Goal: Task Accomplishment & Management: Complete application form

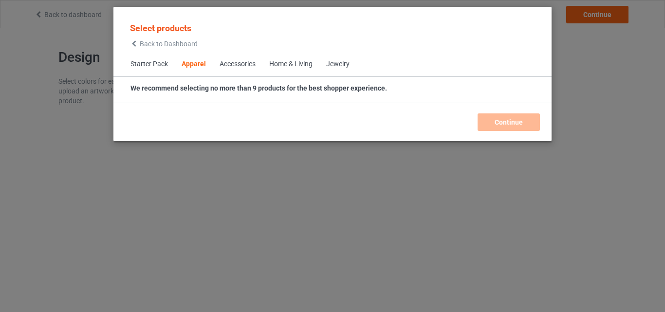
click at [292, 61] on div "Home & Living" at bounding box center [290, 64] width 43 height 10
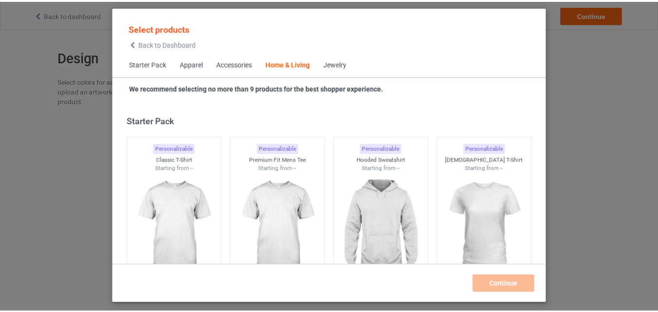
scroll to position [4392, 0]
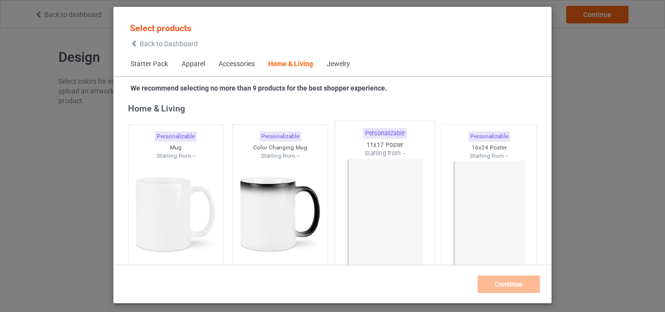
click at [394, 206] on img at bounding box center [385, 215] width 92 height 114
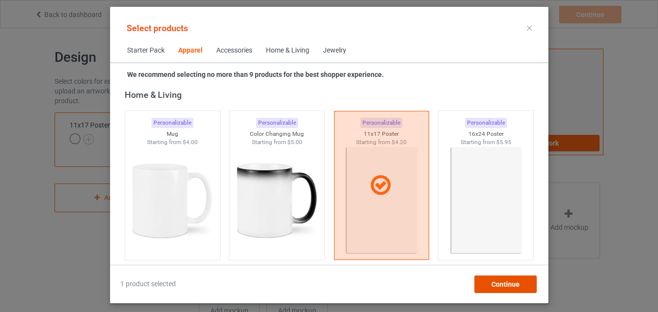
click at [485, 288] on div "Continue" at bounding box center [505, 285] width 62 height 18
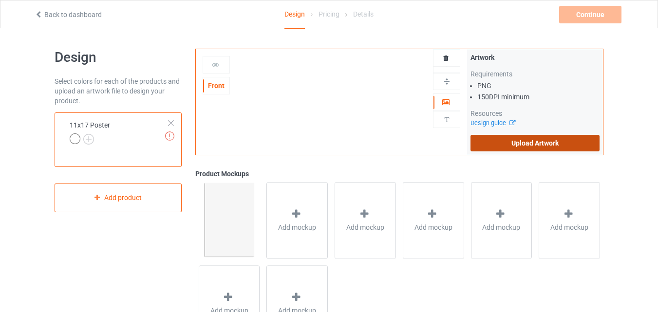
click at [543, 148] on label "Upload Artwork" at bounding box center [534, 143] width 129 height 17
click at [0, 0] on input "Upload Artwork" at bounding box center [0, 0] width 0 height 0
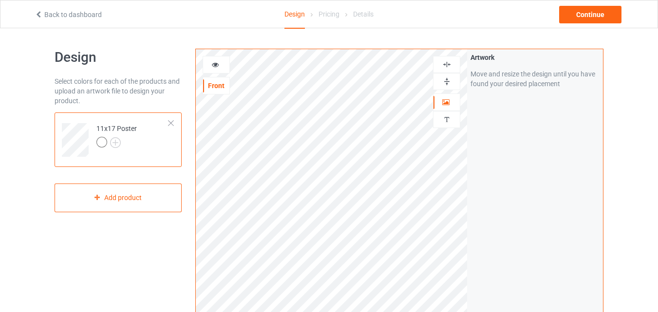
click at [446, 84] on img at bounding box center [446, 81] width 9 height 9
click at [447, 84] on img at bounding box center [446, 81] width 9 height 9
click at [449, 82] on img at bounding box center [446, 81] width 9 height 9
click at [448, 62] on img at bounding box center [446, 64] width 9 height 9
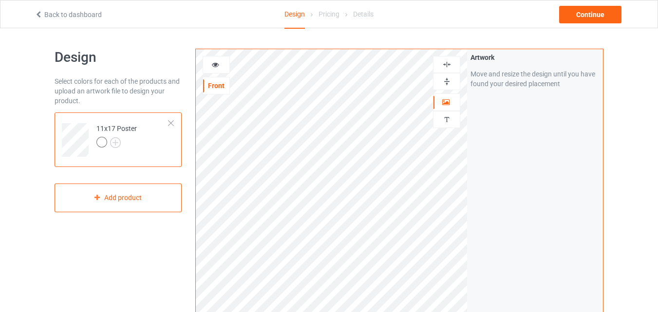
click at [448, 62] on img at bounding box center [446, 64] width 9 height 9
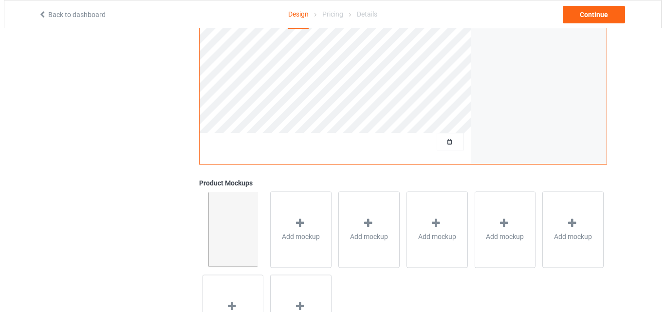
scroll to position [319, 0]
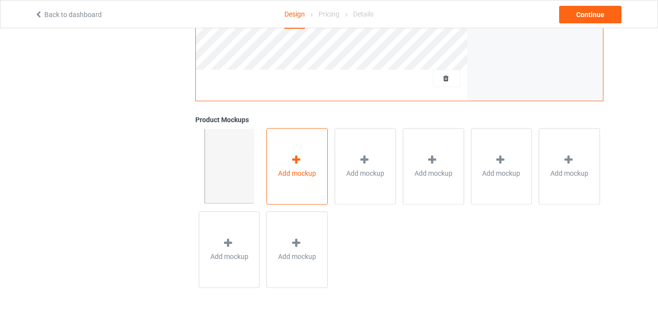
click at [309, 191] on div "Add mockup" at bounding box center [296, 166] width 61 height 76
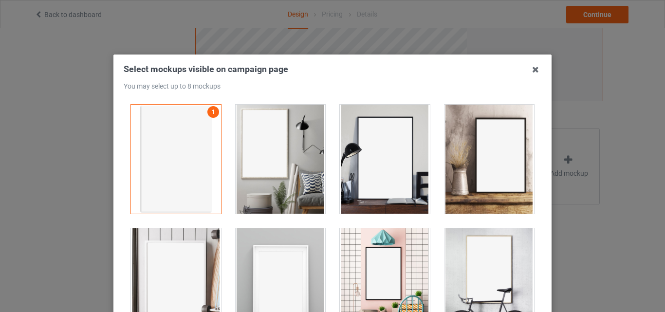
click at [262, 164] on div at bounding box center [281, 159] width 90 height 109
click at [374, 142] on div at bounding box center [385, 159] width 90 height 109
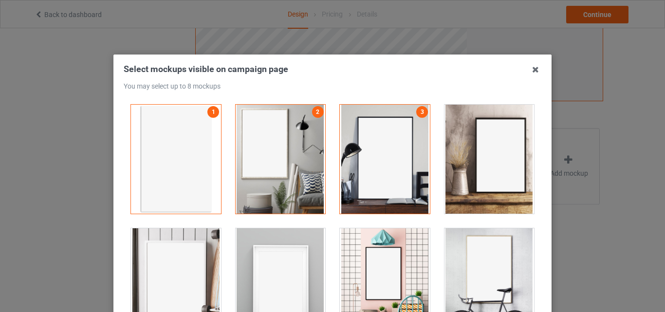
click at [483, 155] on div at bounding box center [490, 159] width 90 height 109
click at [457, 278] on div at bounding box center [490, 282] width 90 height 109
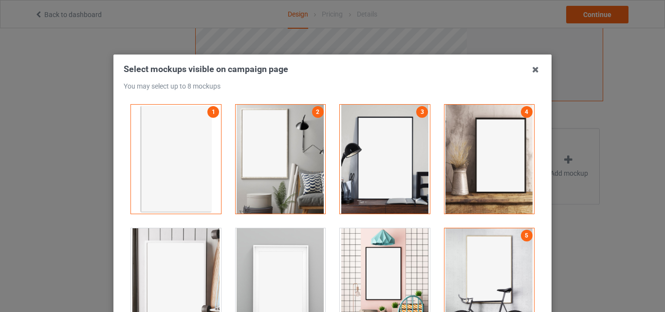
drag, startPoint x: 407, startPoint y: 273, endPoint x: 321, endPoint y: 263, distance: 85.8
click at [406, 273] on div at bounding box center [385, 282] width 90 height 109
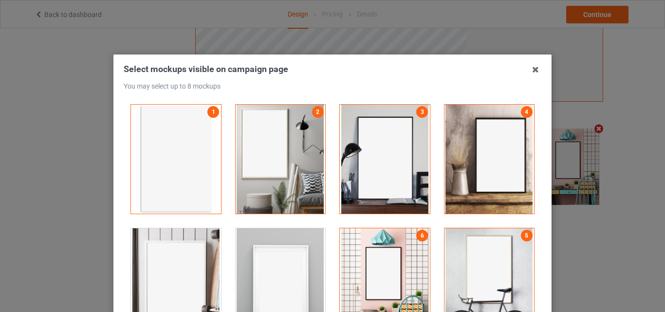
click at [295, 258] on div at bounding box center [281, 282] width 90 height 109
click at [178, 264] on div at bounding box center [176, 282] width 90 height 109
click at [257, 249] on div at bounding box center [281, 282] width 90 height 109
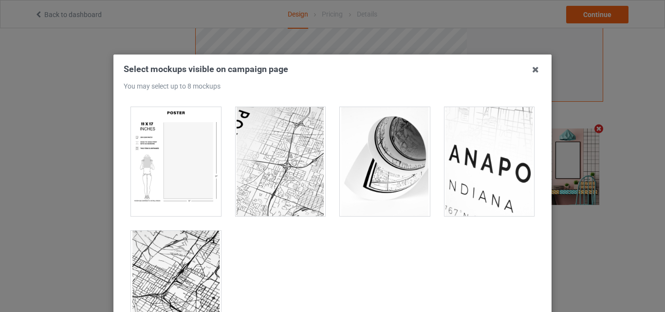
click at [393, 201] on div at bounding box center [385, 161] width 90 height 109
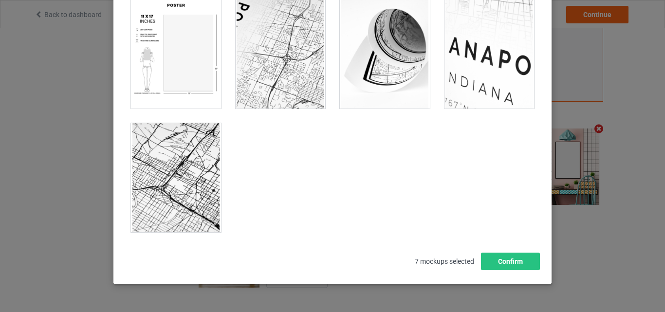
scroll to position [134, 0]
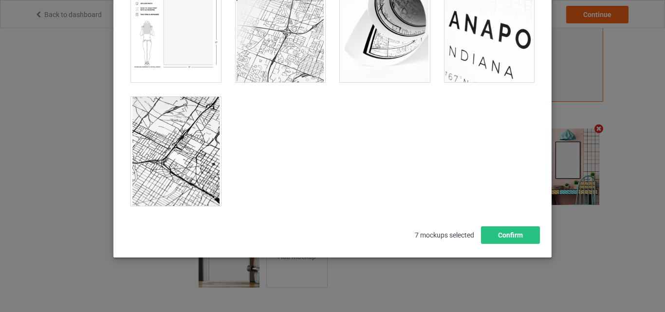
click at [170, 38] on div at bounding box center [176, 27] width 90 height 109
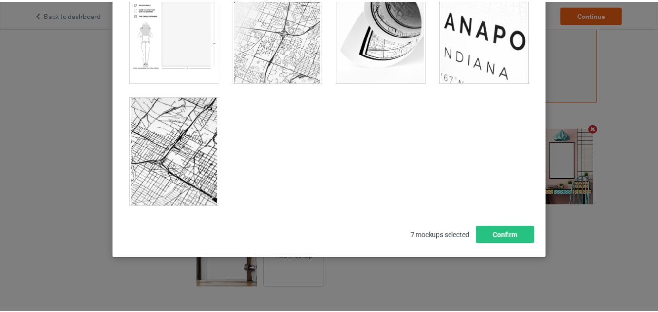
scroll to position [318, 0]
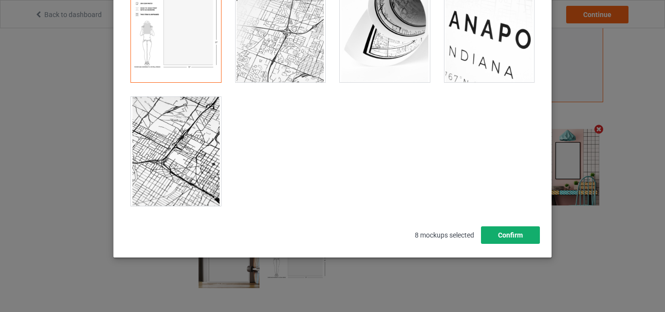
click at [488, 239] on button "Confirm" at bounding box center [510, 235] width 59 height 18
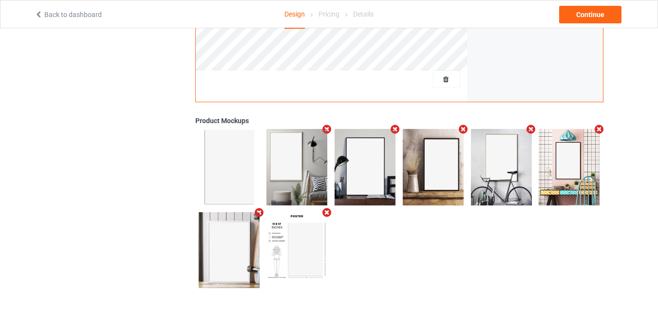
scroll to position [0, 0]
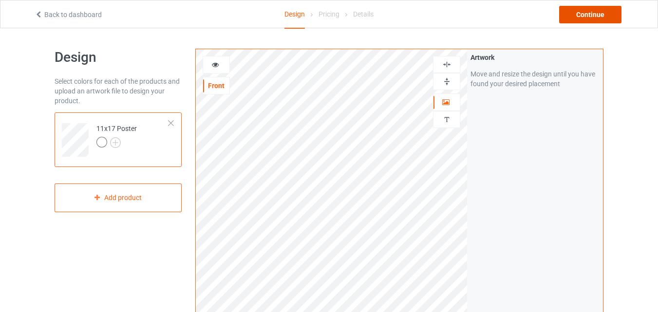
click at [591, 19] on div "Continue" at bounding box center [590, 15] width 62 height 18
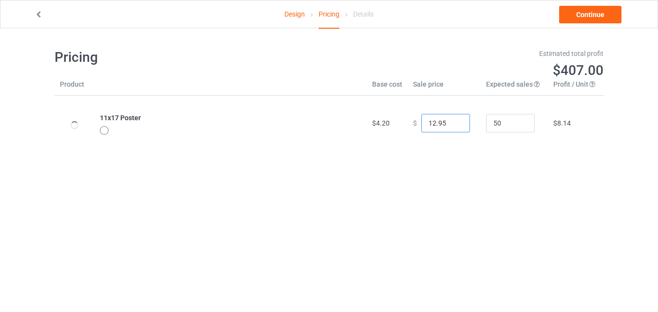
click at [453, 122] on input "12.95" at bounding box center [445, 123] width 49 height 19
click at [453, 122] on input "13.95" at bounding box center [445, 123] width 49 height 19
drag, startPoint x: 453, startPoint y: 121, endPoint x: 627, endPoint y: 12, distance: 205.5
type input "14.95"
click at [453, 121] on input "14.95" at bounding box center [445, 123] width 49 height 19
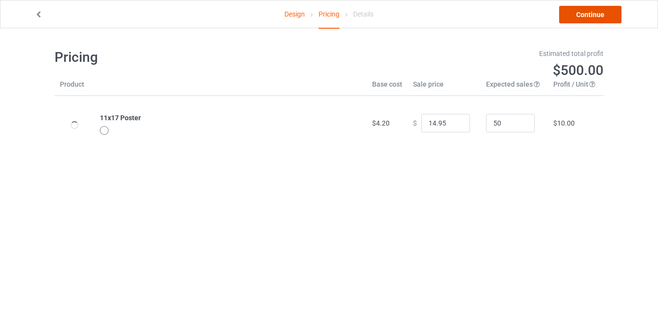
click at [607, 7] on link "Continue" at bounding box center [590, 15] width 62 height 18
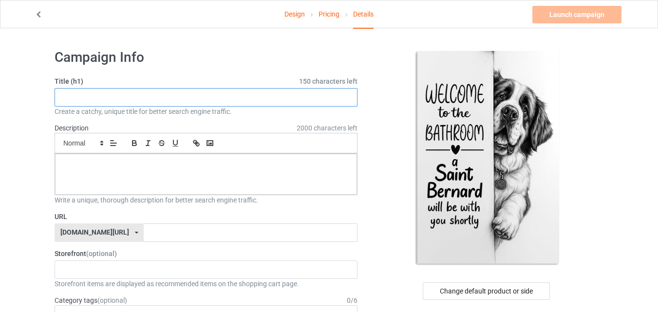
click at [143, 92] on input "text" at bounding box center [206, 97] width 303 height 19
paste input "Funny Brittany Spaniel Dog Welcome To The Bathroom"
type input "Funny Brittany Spaniel Dog Welcome To The Bathroom"
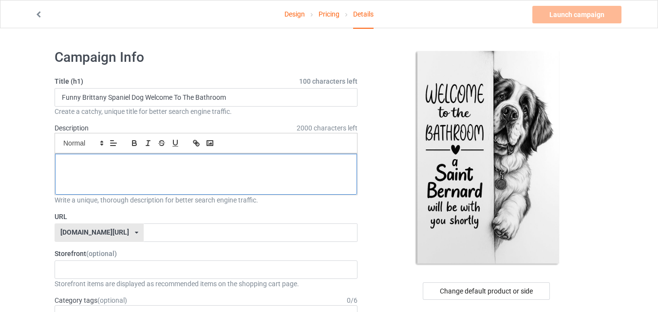
click at [155, 177] on div at bounding box center [206, 174] width 302 height 41
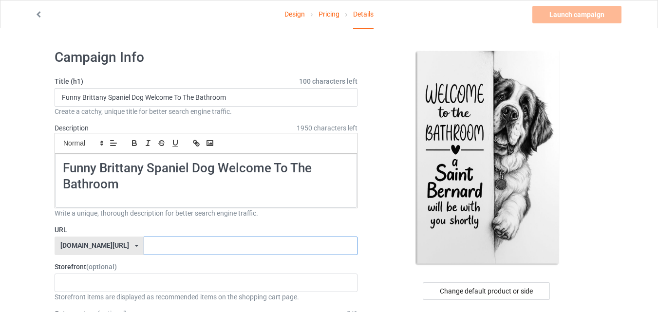
click at [175, 249] on input "text" at bounding box center [250, 246] width 213 height 19
paste input "Funny Brittany Spaniel Dog Welcome To The Bathroom"
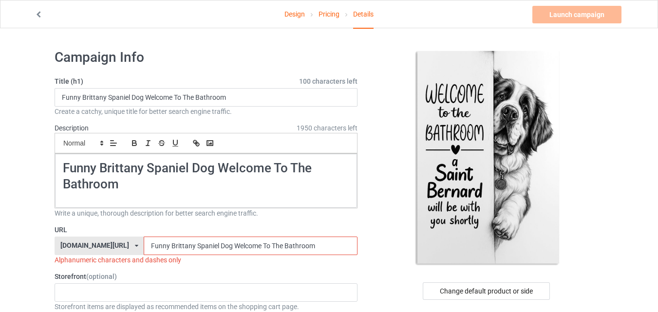
click at [259, 243] on input "Funny Brittany Spaniel Dog Welcome To The Bathroom" at bounding box center [250, 246] width 213 height 19
click at [247, 243] on input "Funny Brittany Spaniel Dog Welcome To TheBathroom" at bounding box center [250, 246] width 213 height 19
click at [245, 243] on input "Funny Brittany Spaniel Dog Welcome To TheBathroom" at bounding box center [250, 246] width 213 height 19
click at [237, 243] on input "Funny Brittany Spaniel Dog Welcome ToTheBathroom" at bounding box center [250, 246] width 213 height 19
click at [209, 242] on input "Funny Brittany Spaniel Dog WelcomeToTheBathroom" at bounding box center [250, 246] width 213 height 19
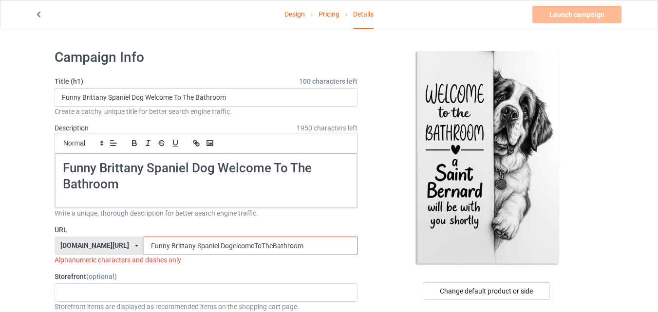
click at [192, 240] on input "Funny Brittany Spaniel DogelcomeToTheBathroom" at bounding box center [250, 246] width 213 height 19
click at [170, 242] on input "Funny Brittany SpanielDogelcomeToTheBathroom" at bounding box center [250, 246] width 213 height 19
click at [144, 242] on input "Funny BrittanypanielDogelcomeToTheBathroom" at bounding box center [250, 246] width 213 height 19
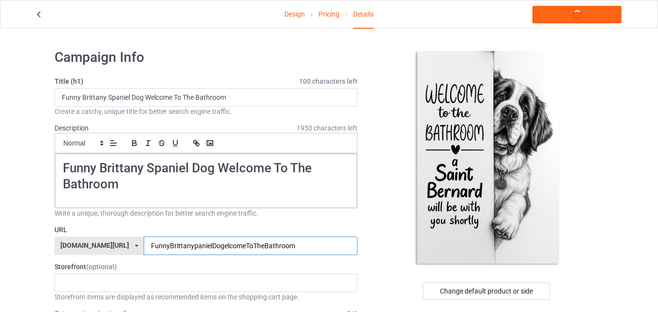
click at [287, 243] on input "FunnyBrittanypanielDogelcomeToTheBathroom" at bounding box center [250, 246] width 213 height 19
type input "FunnyBrittanypanielDogelcomeToTheBathroom7"
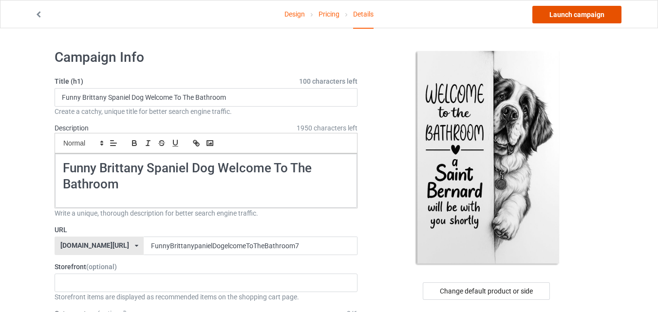
click at [577, 10] on link "Launch campaign" at bounding box center [576, 15] width 89 height 18
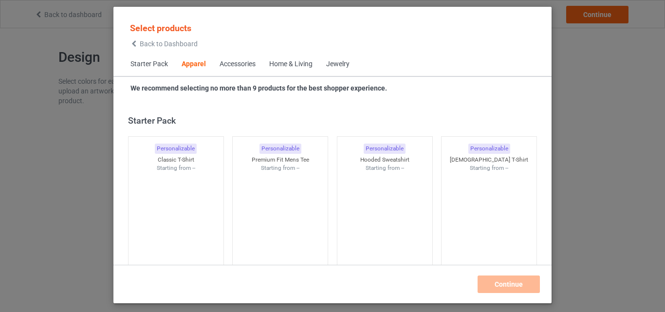
scroll to position [363, 0]
